Goal: Task Accomplishment & Management: Use online tool/utility

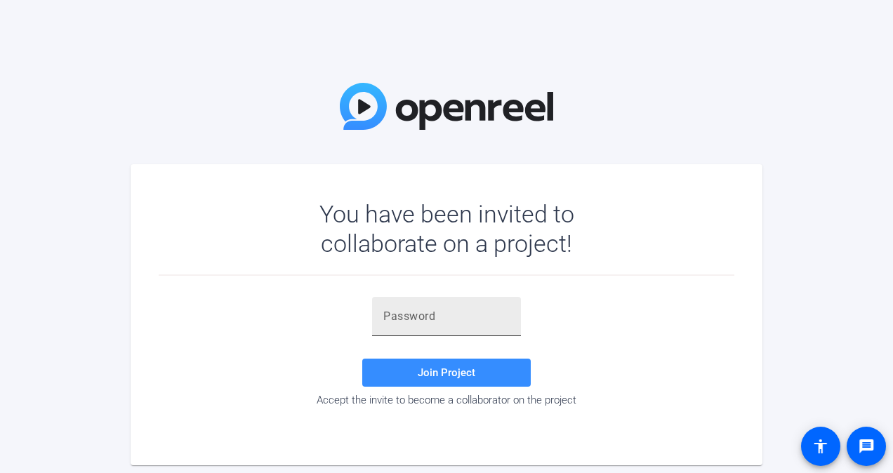
click at [465, 318] on input "text" at bounding box center [446, 316] width 126 height 17
type input "8@#qwh"
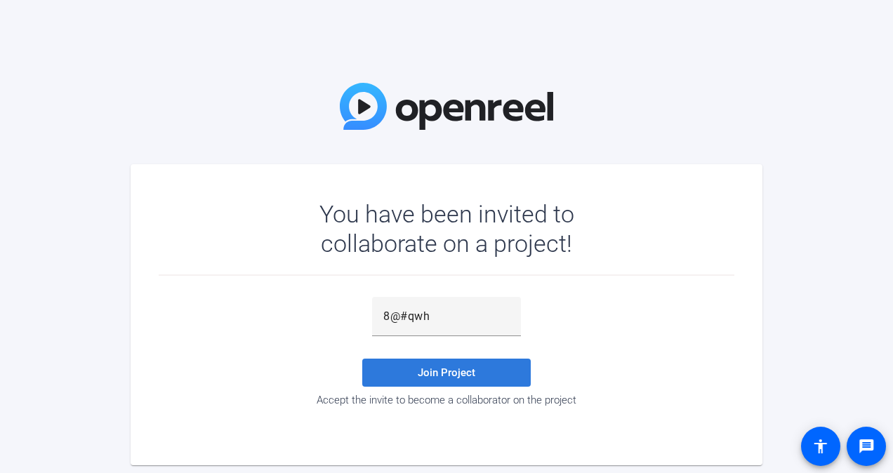
click at [436, 379] on span at bounding box center [446, 373] width 168 height 34
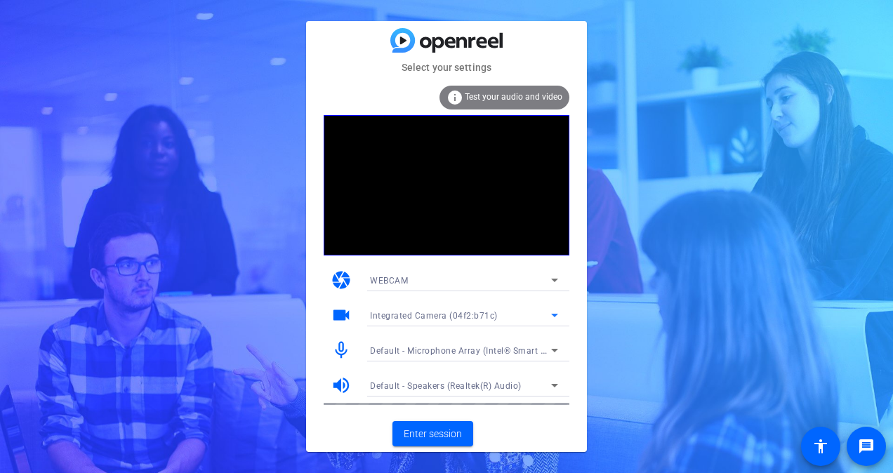
click at [556, 316] on icon at bounding box center [554, 315] width 17 height 17
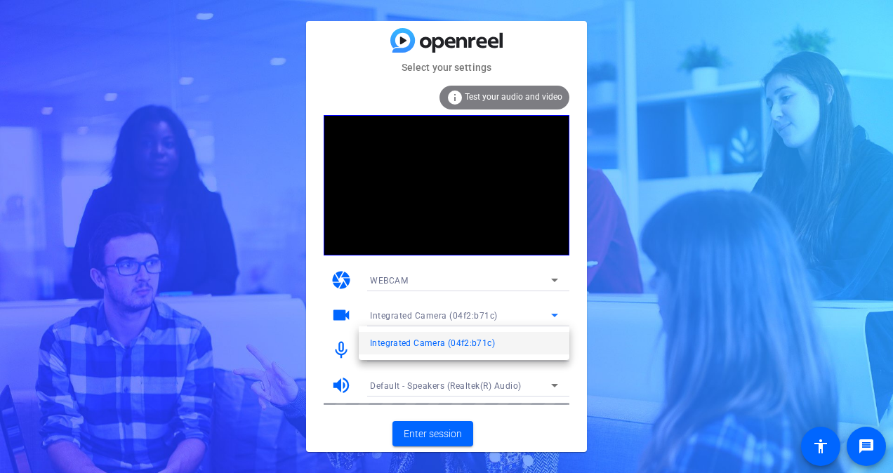
click at [581, 269] on div at bounding box center [446, 236] width 893 height 473
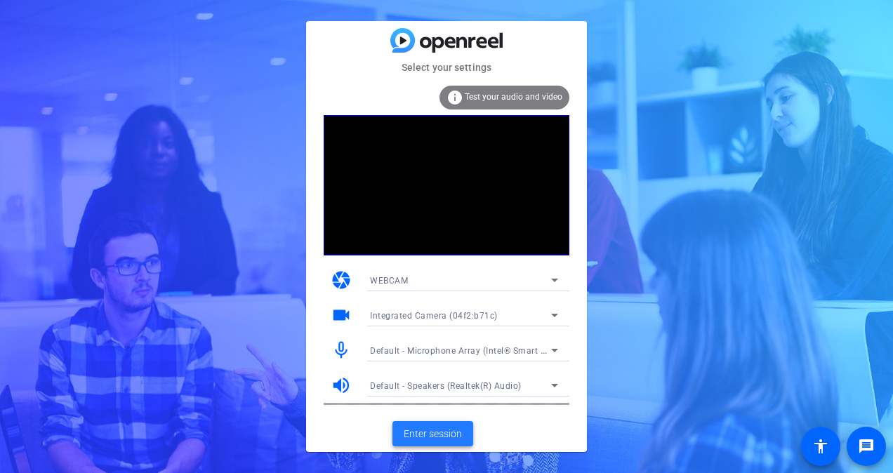
click at [429, 438] on span "Enter session" at bounding box center [433, 434] width 58 height 15
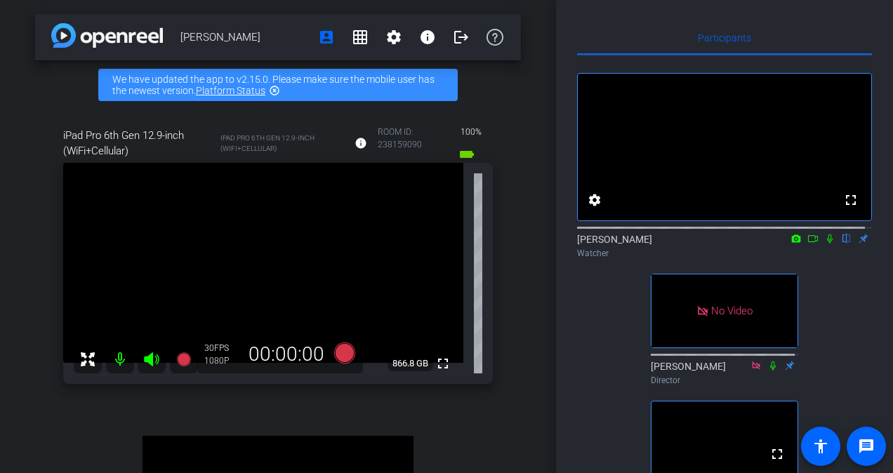
click at [824, 244] on icon at bounding box center [829, 239] width 11 height 10
click at [807, 244] on icon at bounding box center [812, 239] width 11 height 10
click at [841, 244] on icon at bounding box center [846, 239] width 11 height 10
click at [839, 245] on mat-icon at bounding box center [846, 238] width 17 height 13
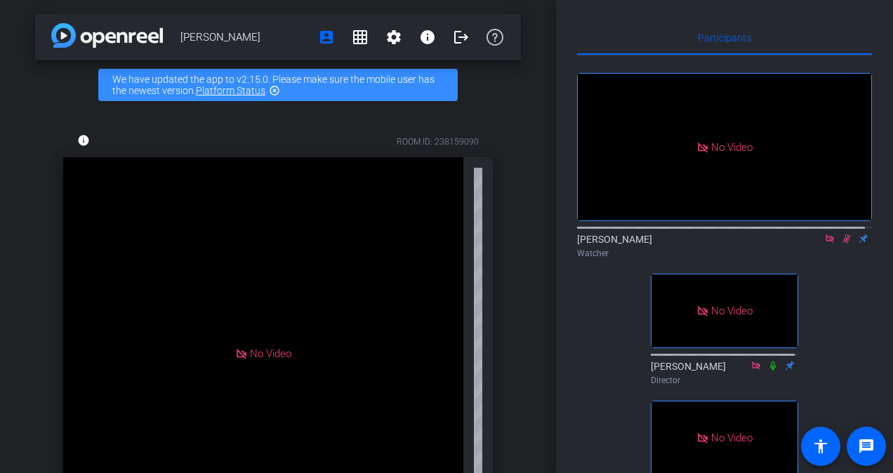
click at [843, 244] on icon at bounding box center [847, 238] width 8 height 9
